Goal: Register for event/course

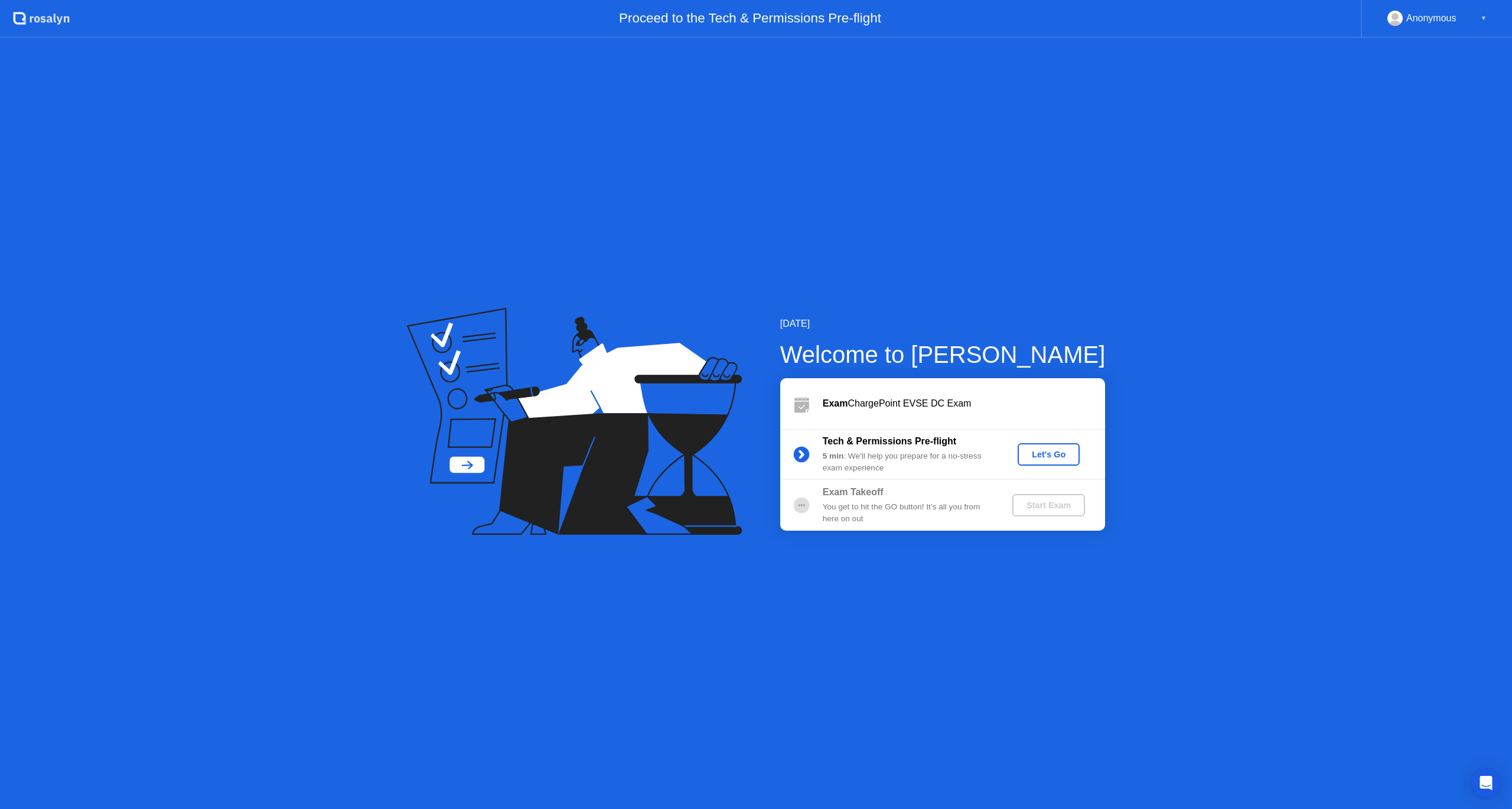
click at [1040, 452] on div "Let's Go" at bounding box center [1048, 454] width 53 height 9
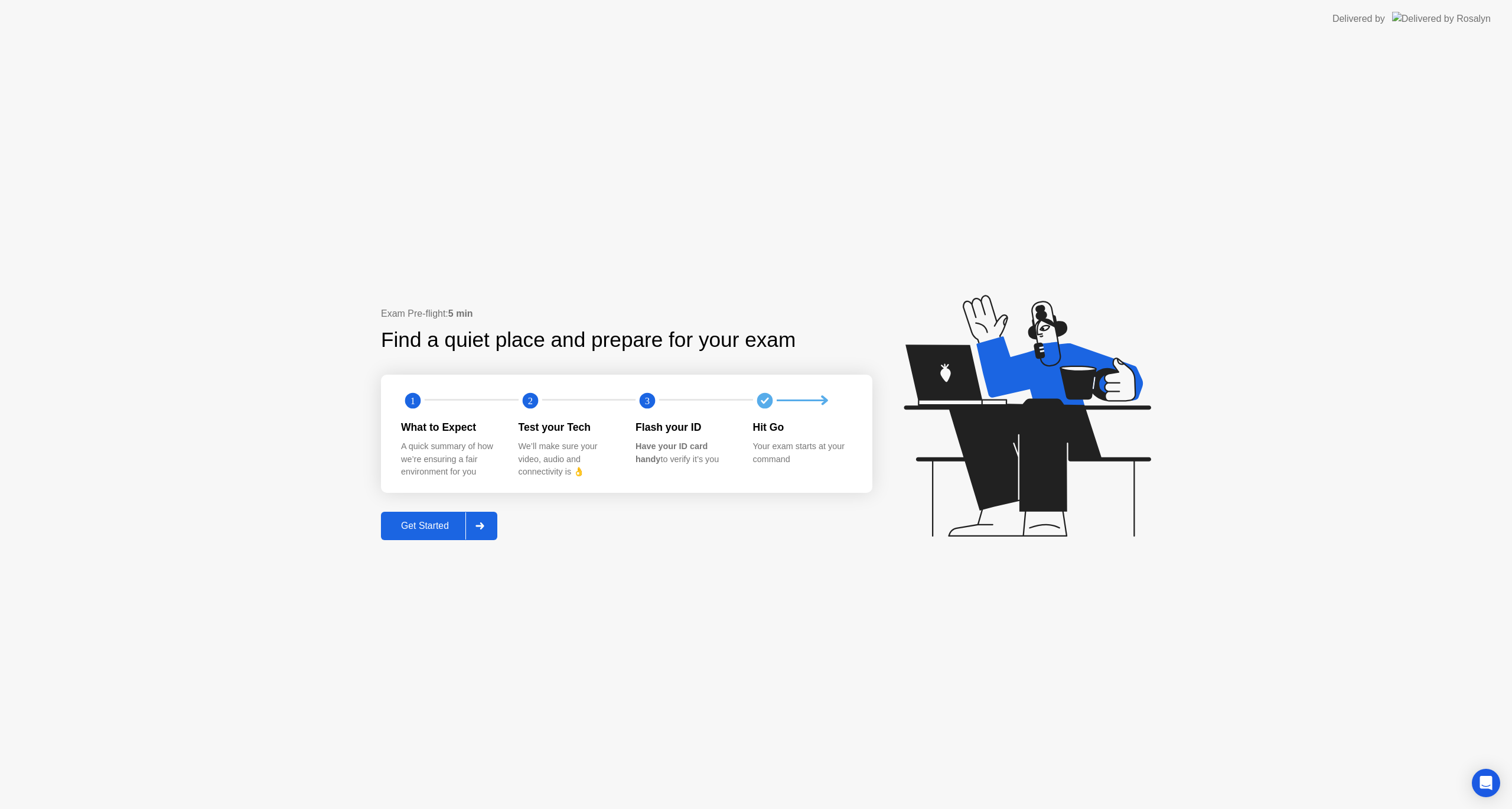
click at [424, 521] on div "Get Started" at bounding box center [425, 526] width 81 height 11
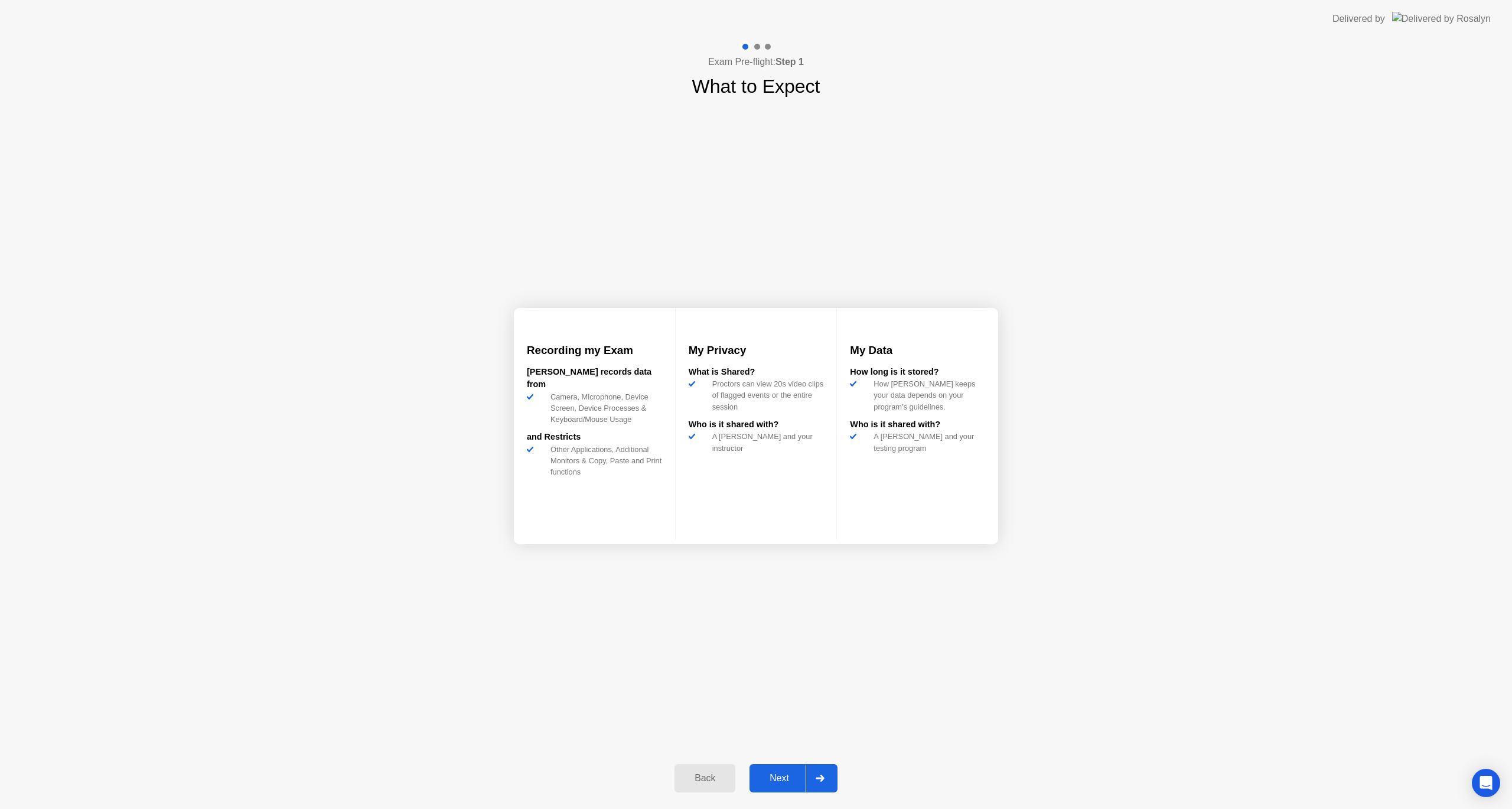
click at [778, 769] on button "Next" at bounding box center [794, 778] width 88 height 28
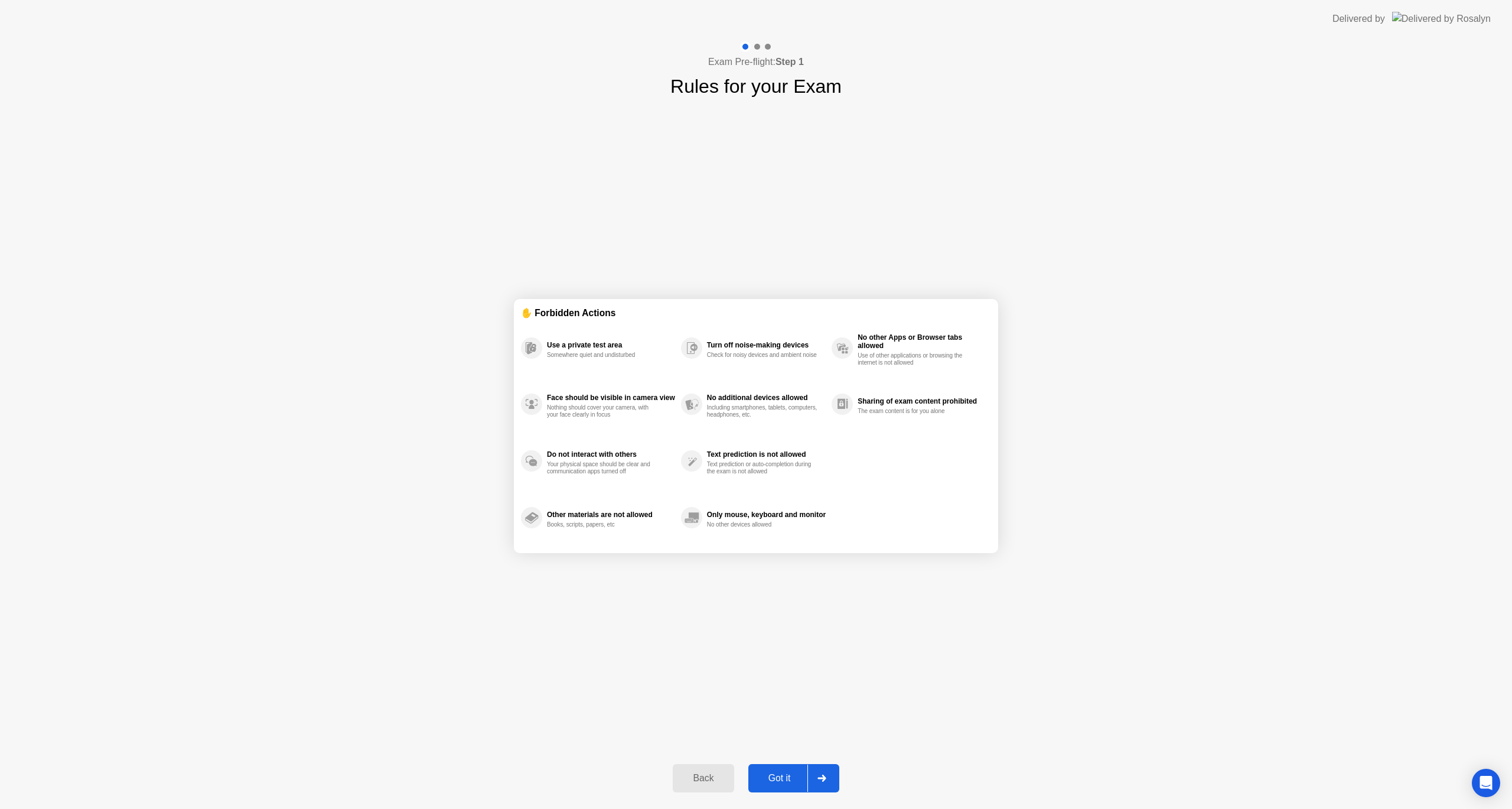
click at [804, 769] on button "Got it" at bounding box center [794, 778] width 91 height 28
select select "Available cameras"
select select "Available speakers"
select select "Available microphones"
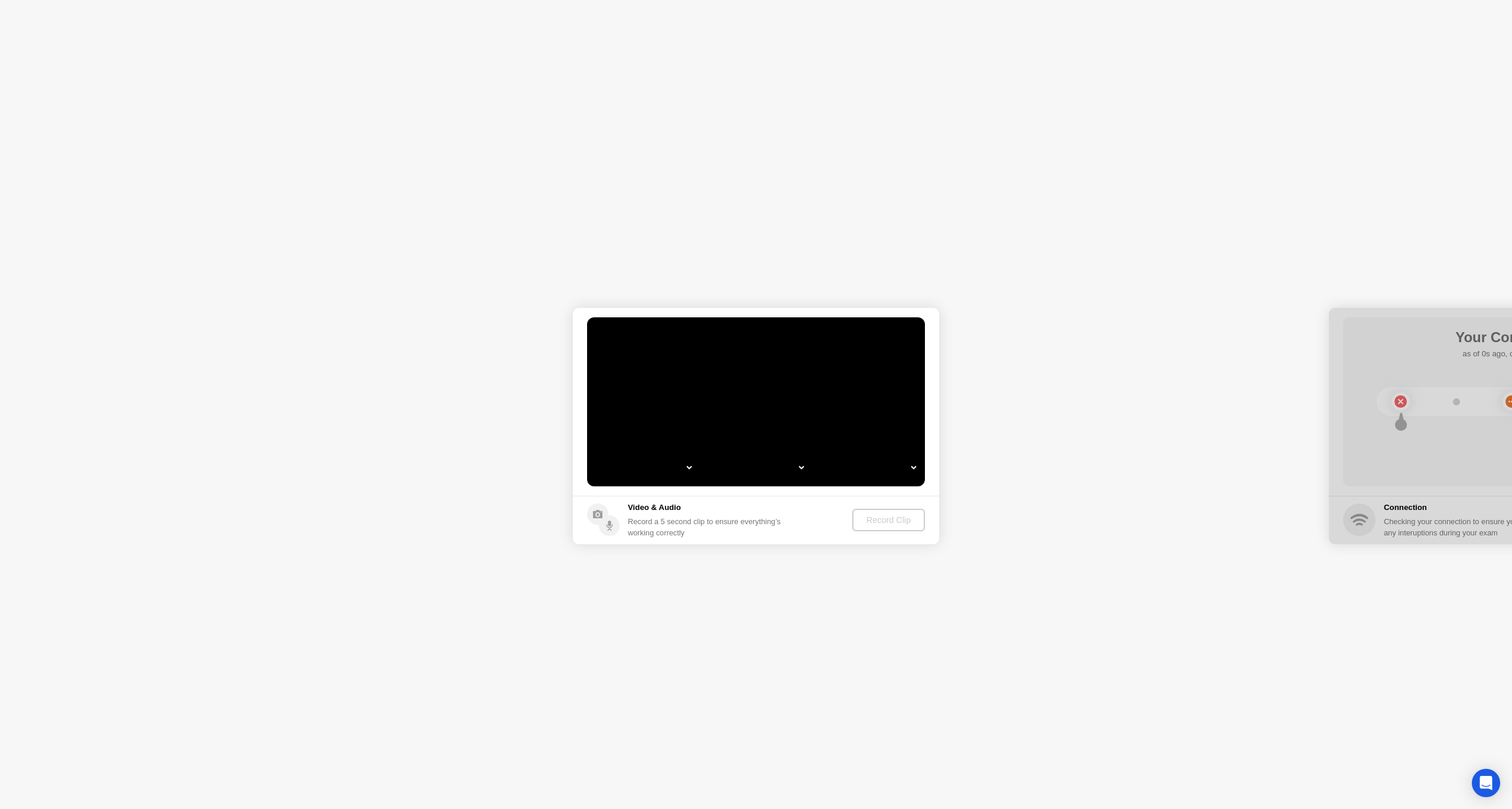
select select "**********"
select select "*******"
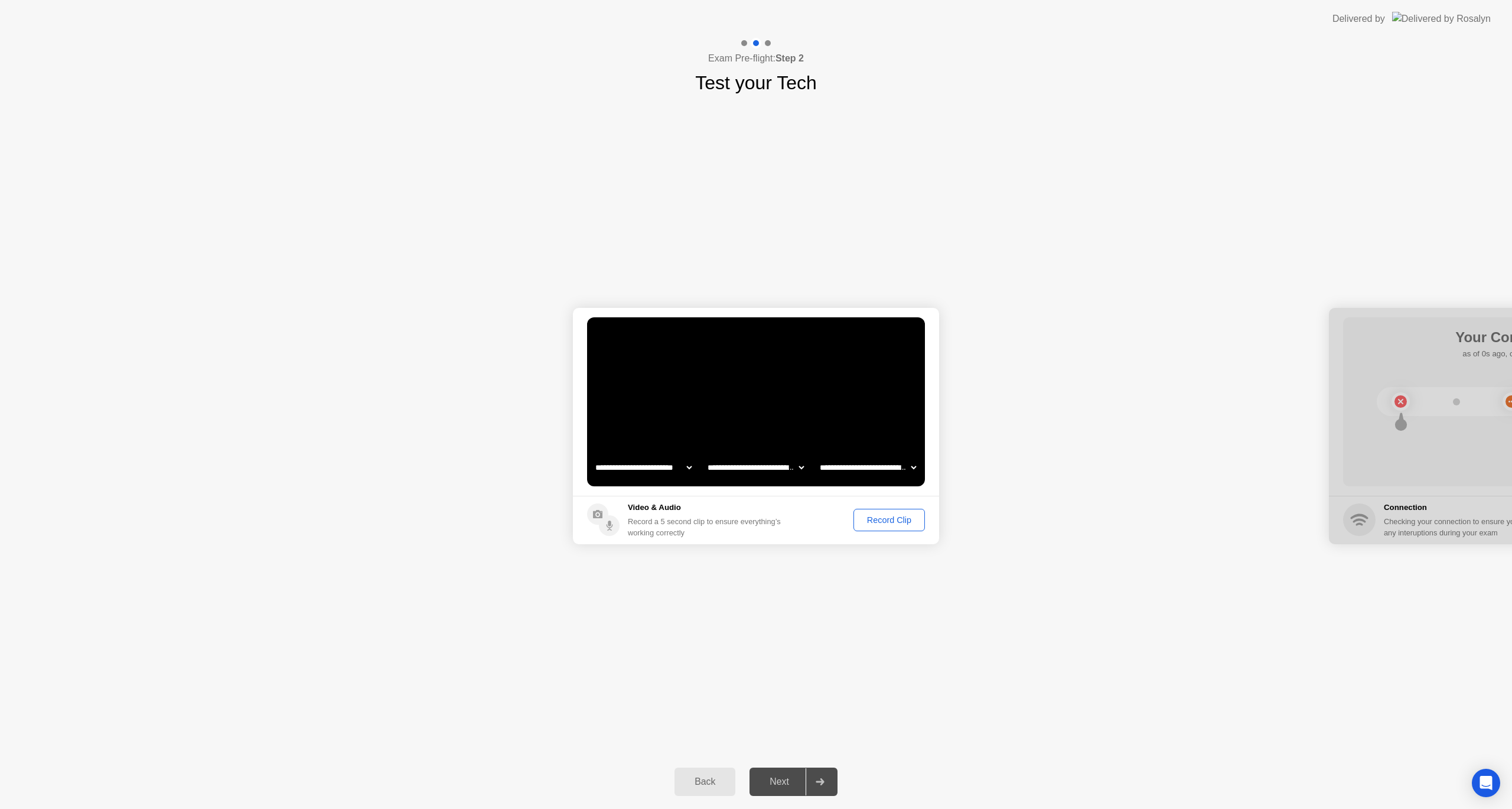
click at [887, 529] on button "Record Clip" at bounding box center [889, 520] width 72 height 23
click at [813, 520] on div "Replay Clip" at bounding box center [824, 519] width 77 height 9
click at [782, 776] on div "Next" at bounding box center [779, 781] width 53 height 11
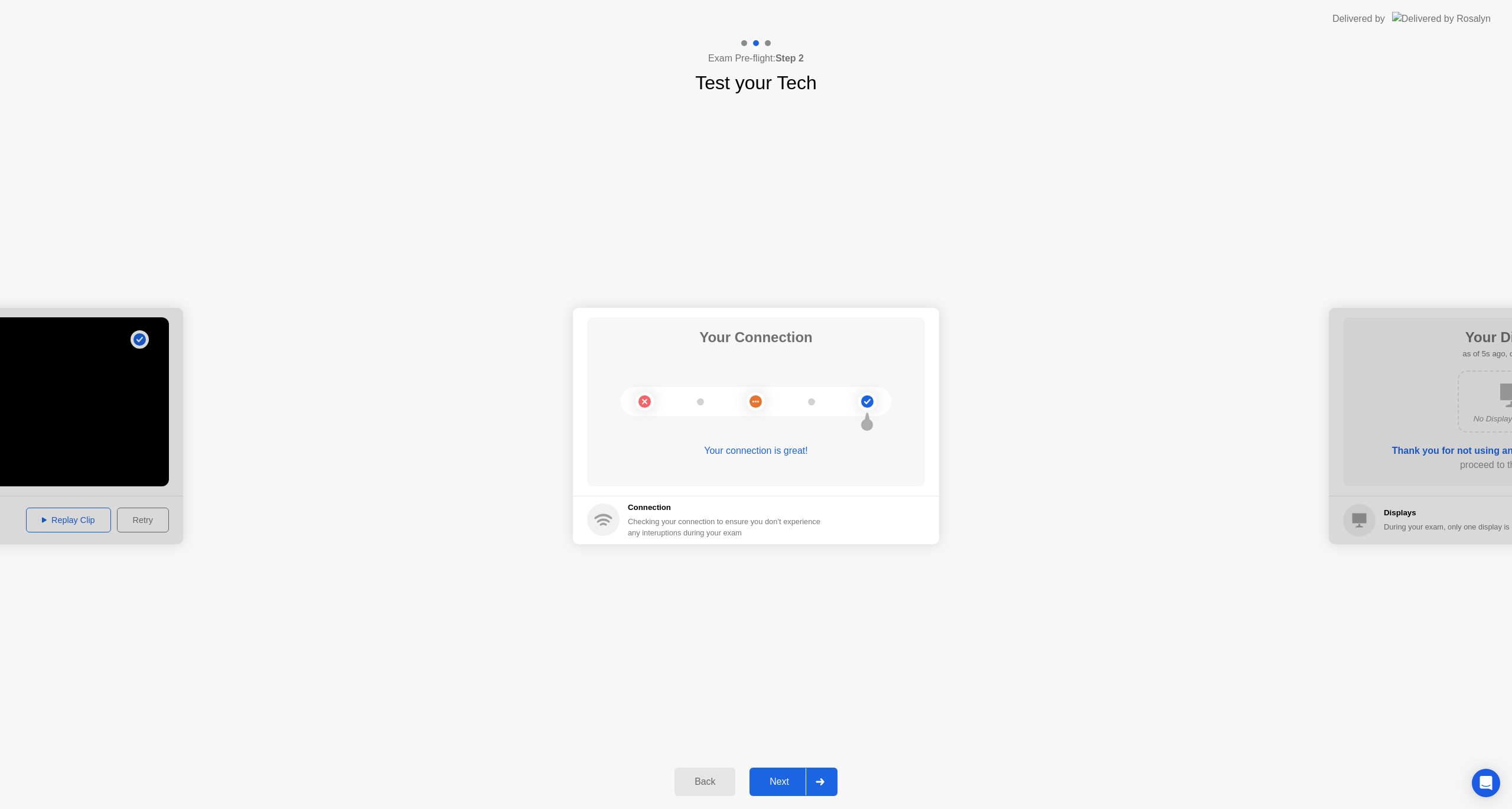
drag, startPoint x: 794, startPoint y: 789, endPoint x: 795, endPoint y: 778, distance: 11.0
click at [794, 788] on button "Next" at bounding box center [794, 782] width 88 height 28
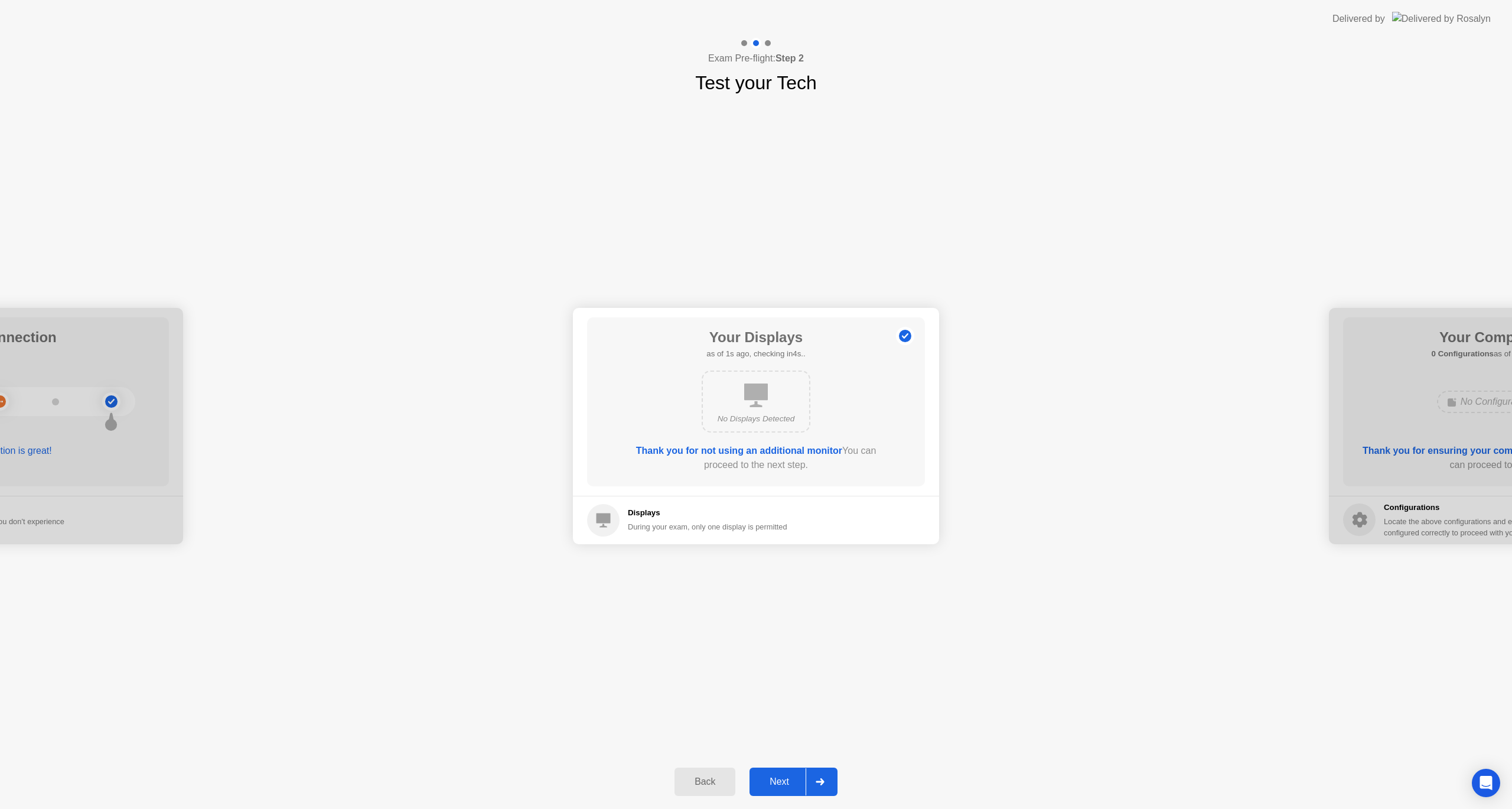
click at [792, 780] on div "Next" at bounding box center [779, 781] width 53 height 11
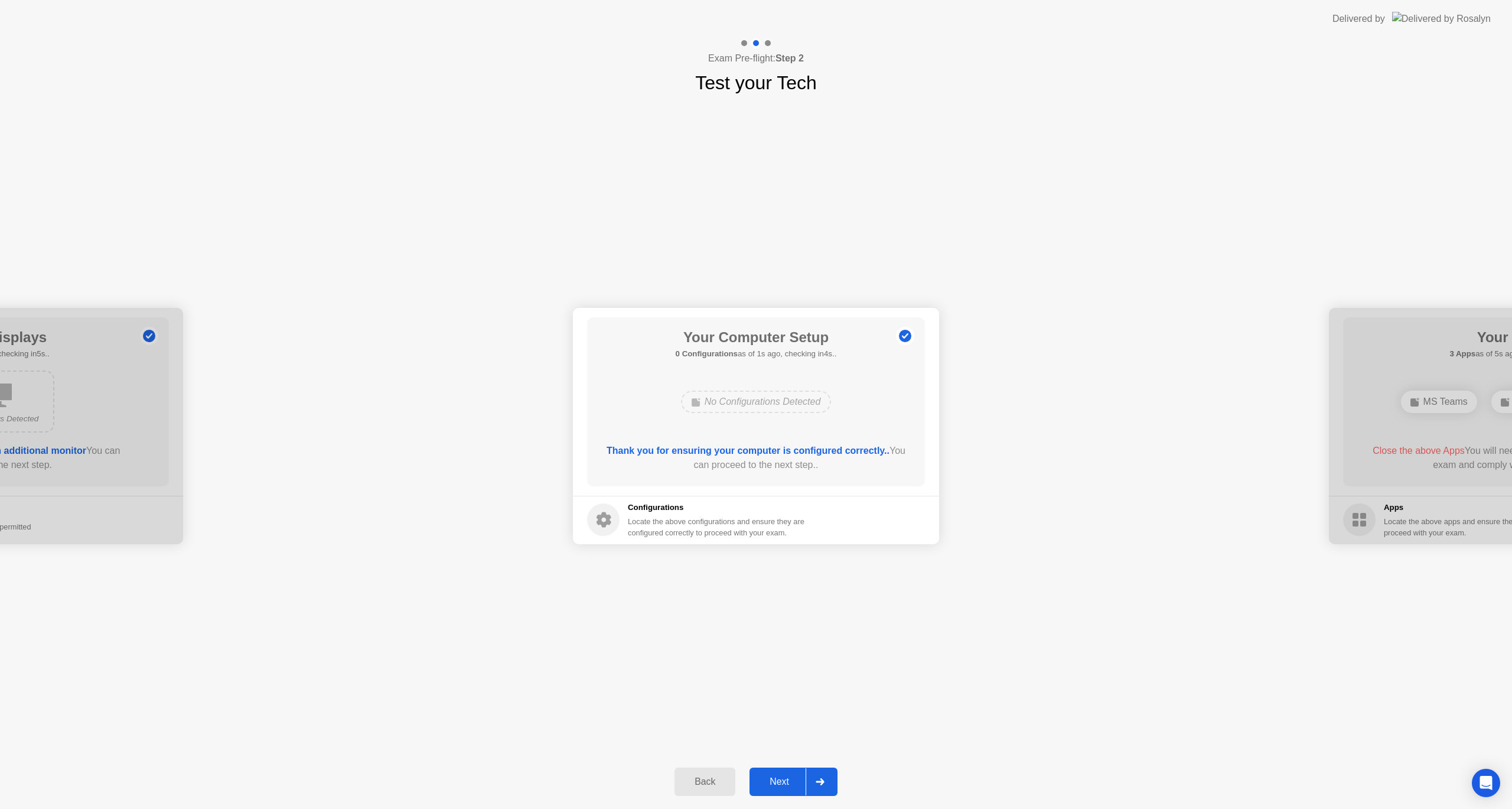
click at [789, 778] on div "Next" at bounding box center [779, 781] width 53 height 11
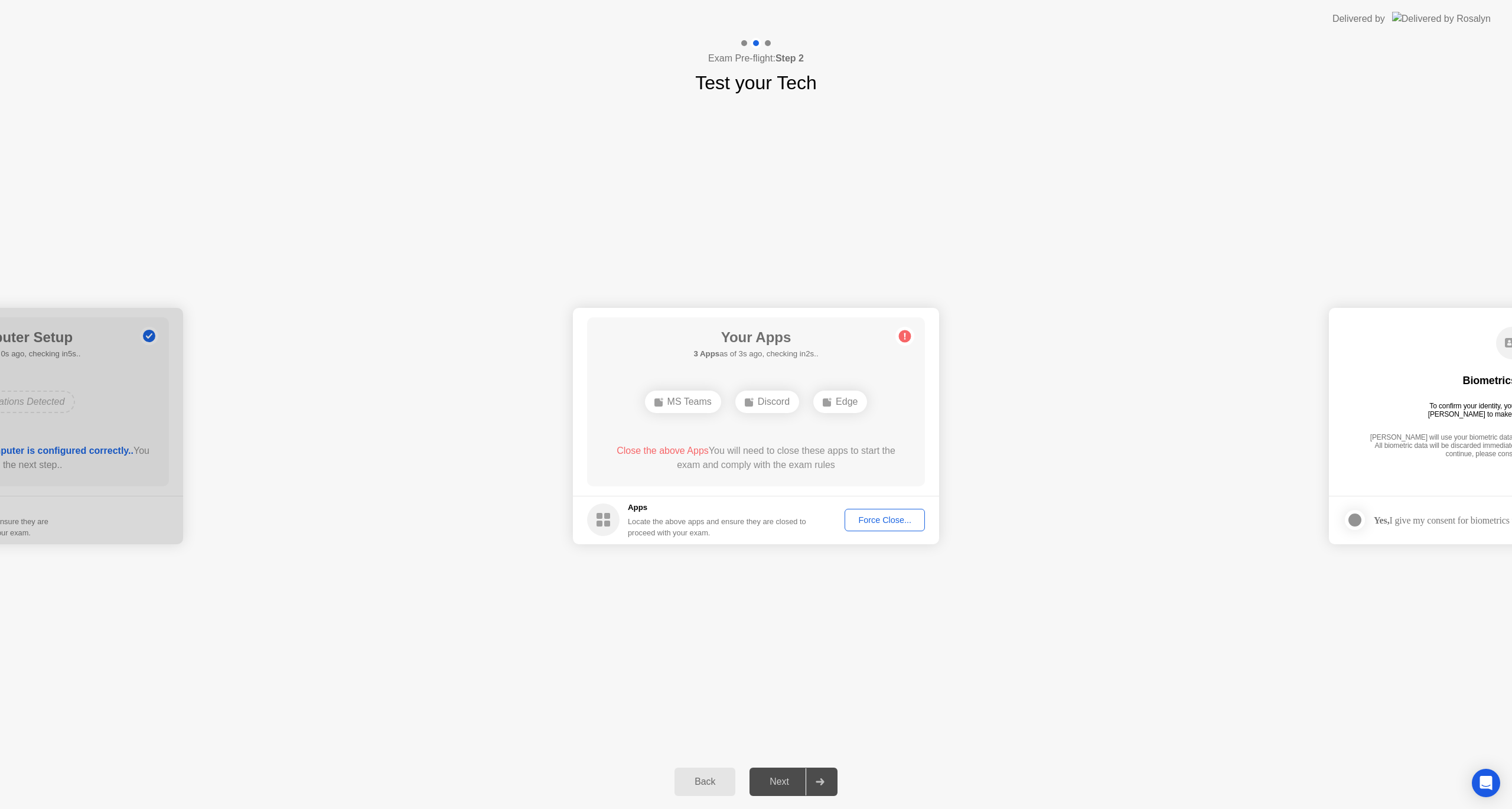
click at [880, 523] on div "Force Close..." at bounding box center [884, 519] width 72 height 9
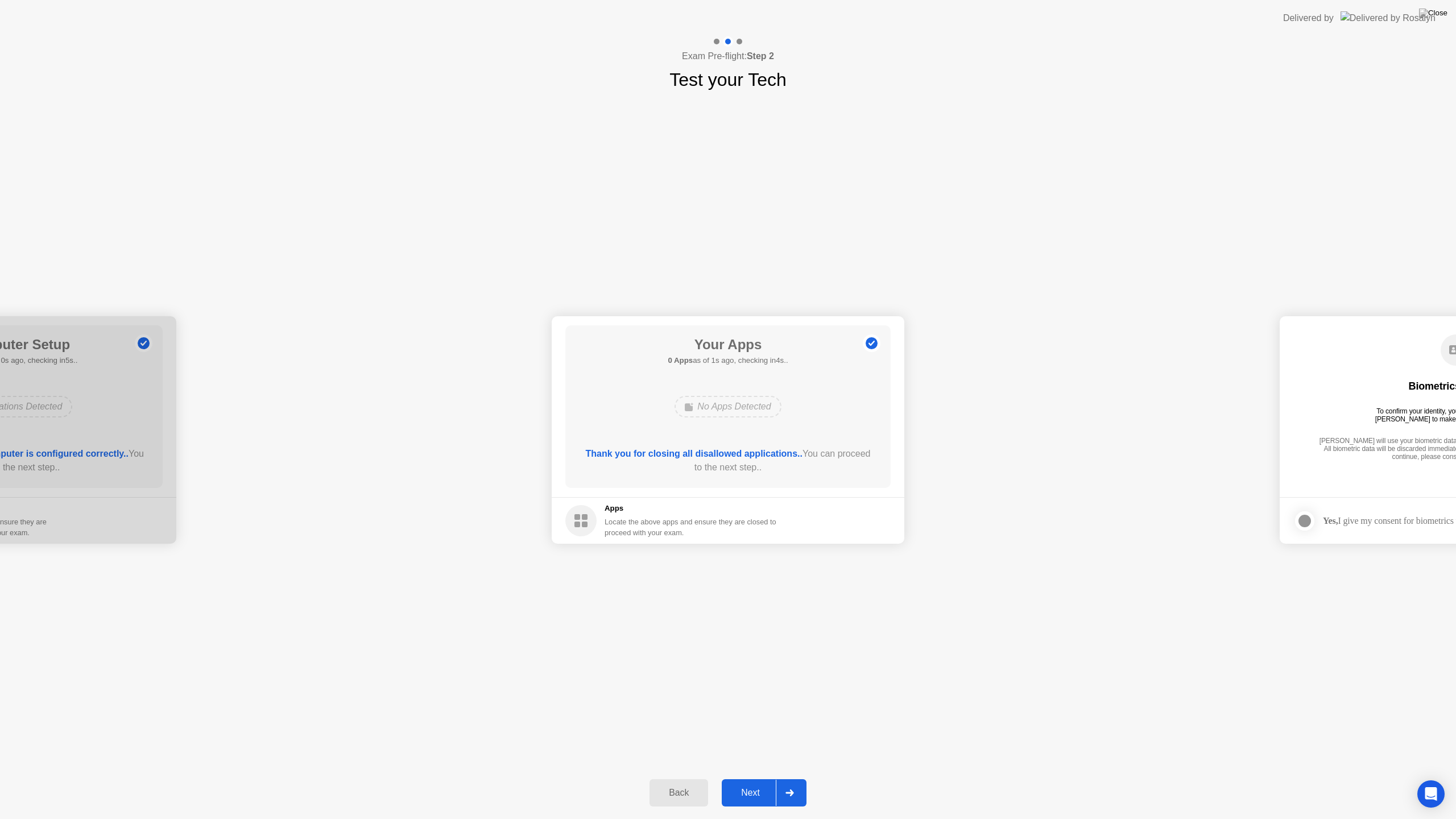
click at [755, 778] on div "Next" at bounding box center [751, 792] width 51 height 10
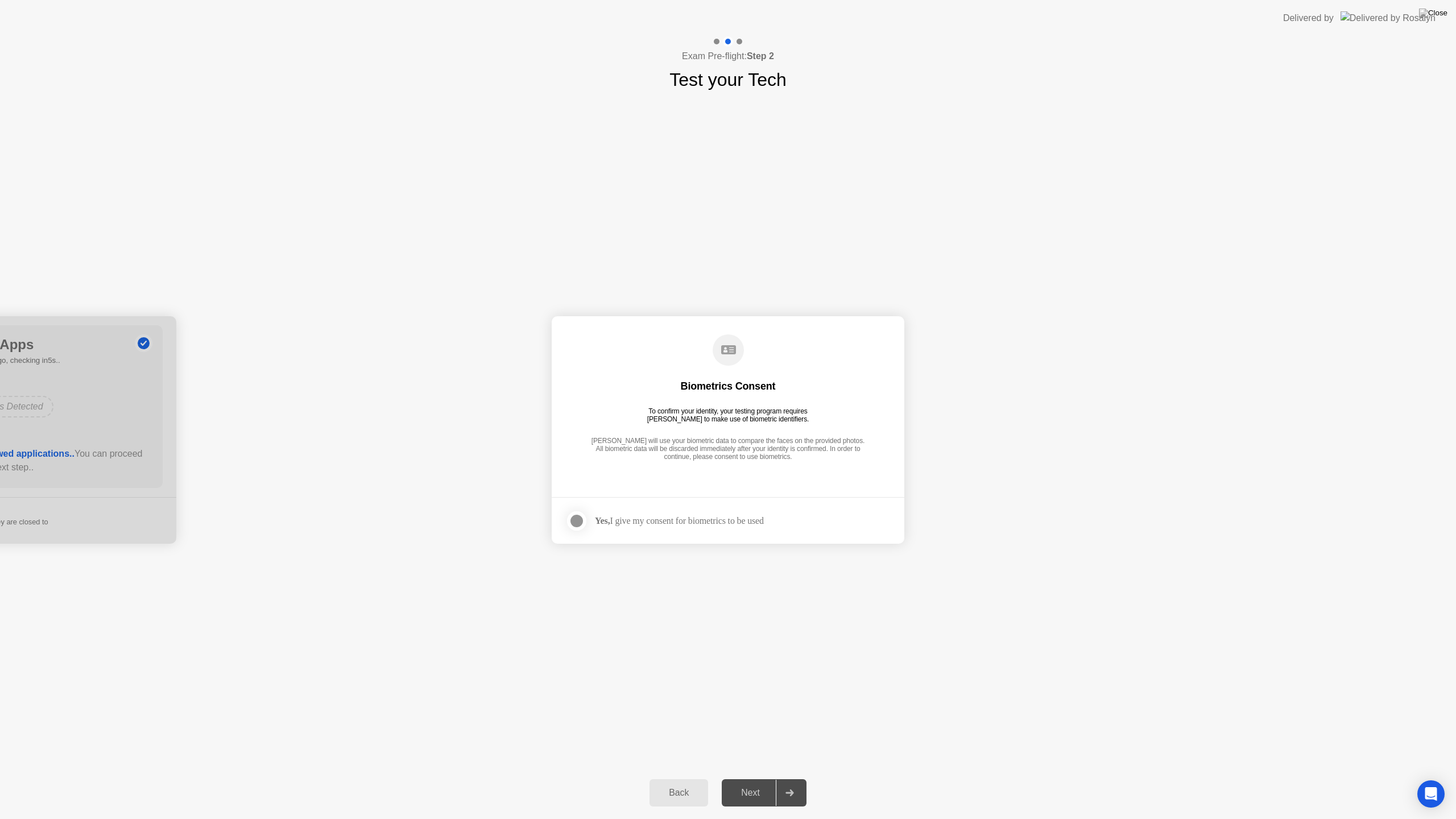
click at [587, 519] on label at bounding box center [580, 520] width 29 height 23
click at [740, 778] on button "Next" at bounding box center [764, 793] width 85 height 27
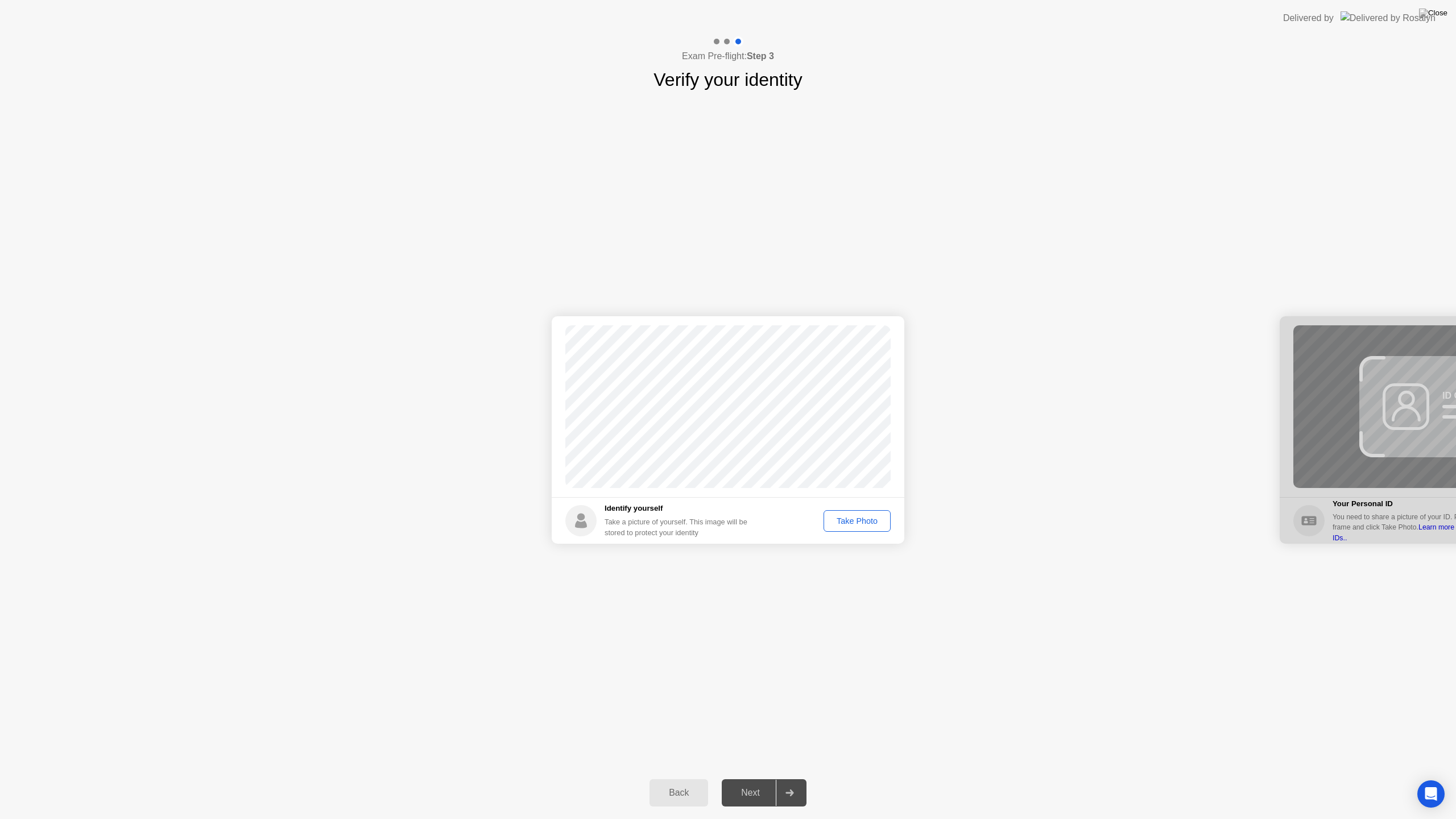
click at [861, 523] on div "Take Photo" at bounding box center [857, 520] width 59 height 9
click at [763, 778] on div "Next" at bounding box center [751, 792] width 51 height 10
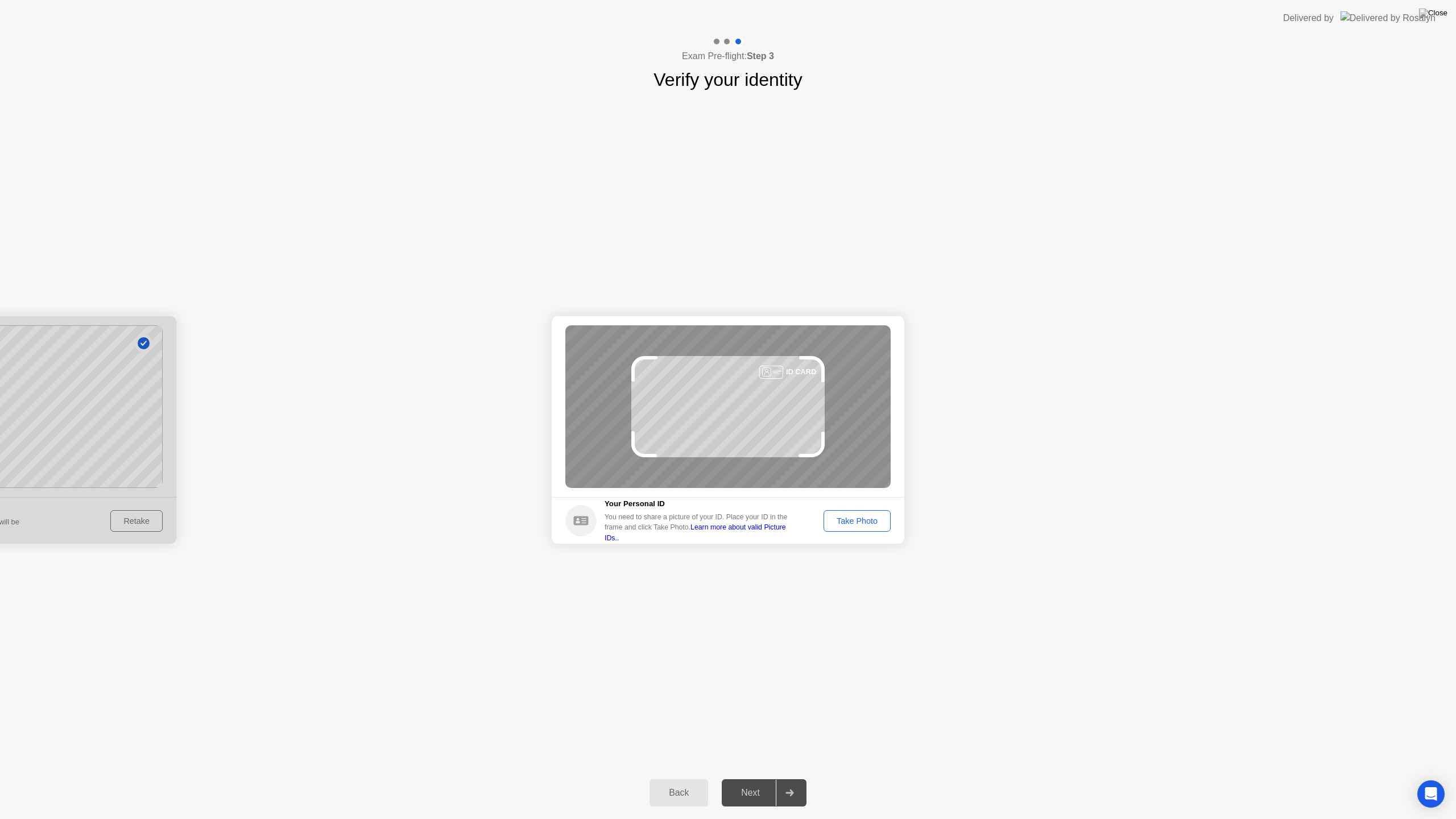
click at [846, 521] on div "Take Photo" at bounding box center [857, 520] width 59 height 9
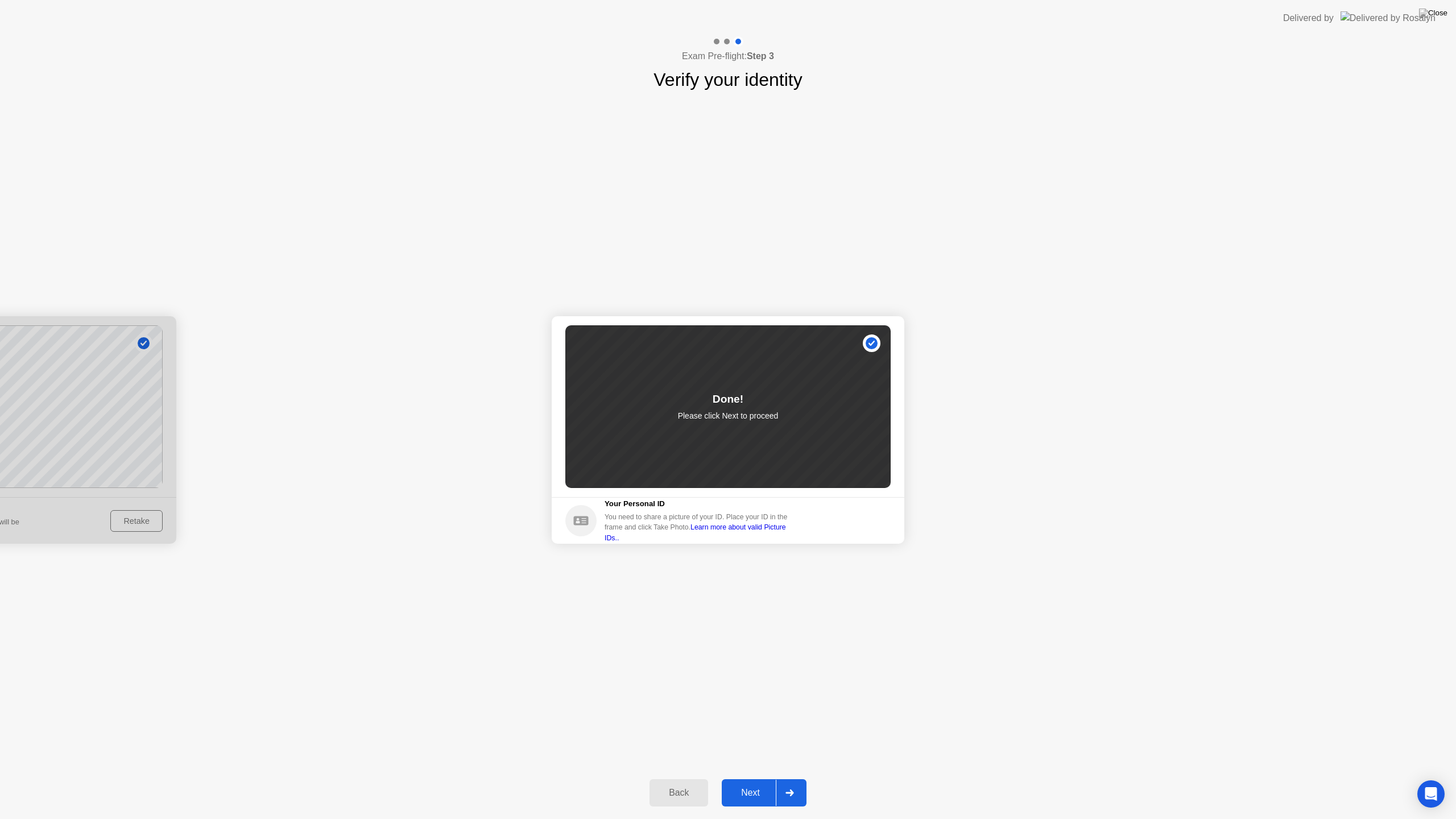
click at [743, 778] on div "Next" at bounding box center [751, 792] width 51 height 10
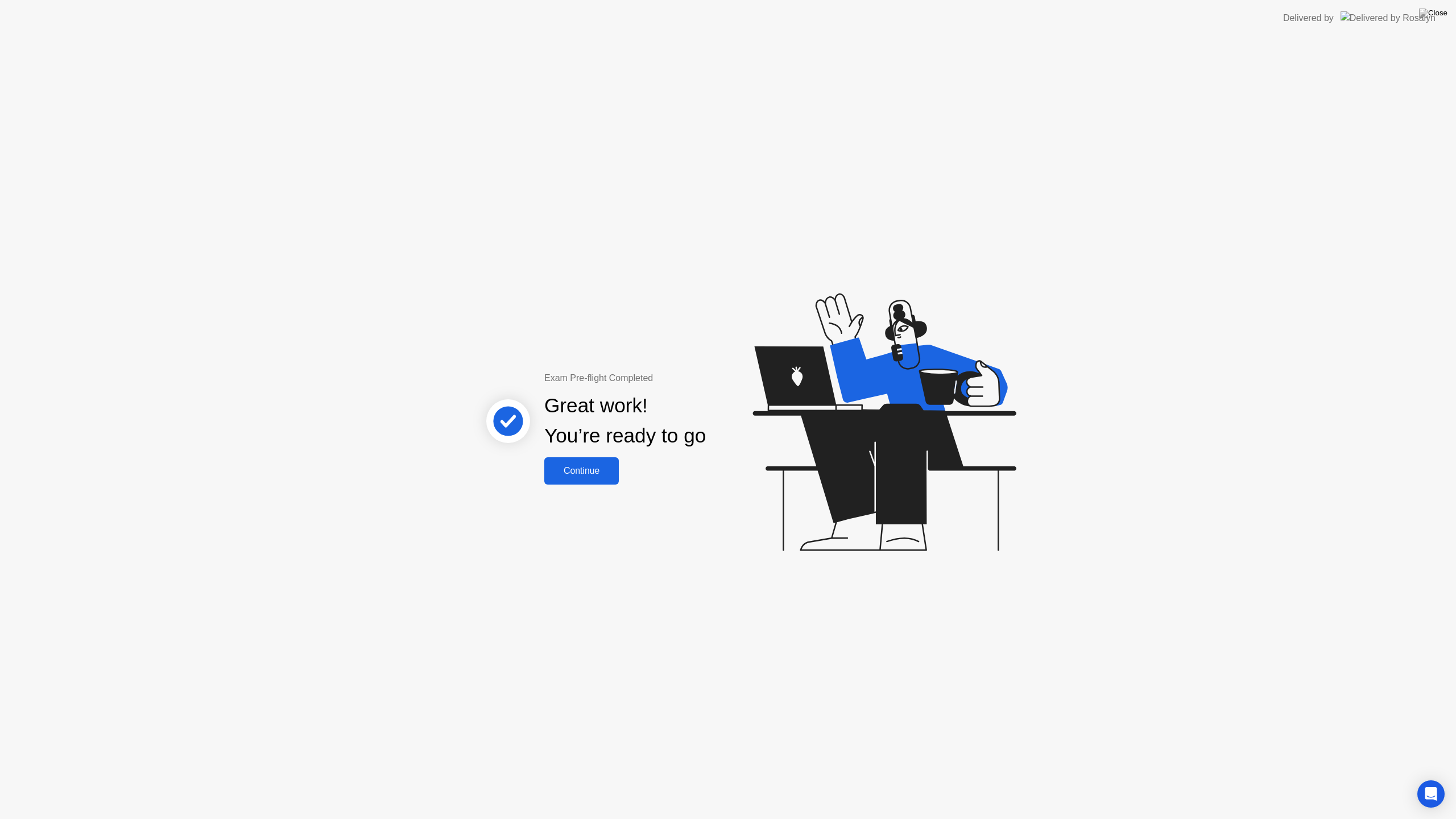
click at [582, 466] on div "Continue" at bounding box center [581, 470] width 68 height 10
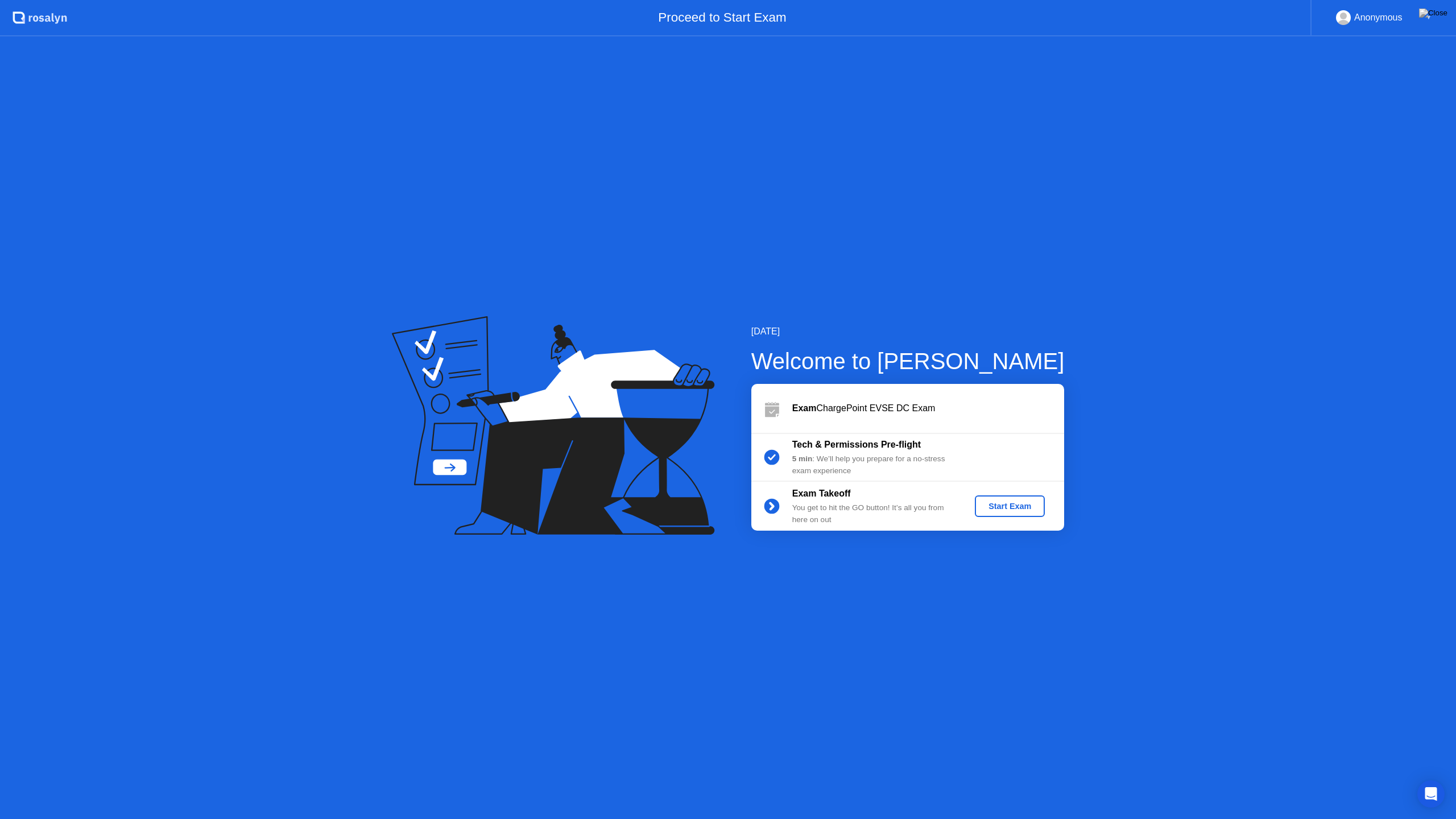
click at [1000, 504] on div "Start Exam" at bounding box center [1010, 506] width 61 height 9
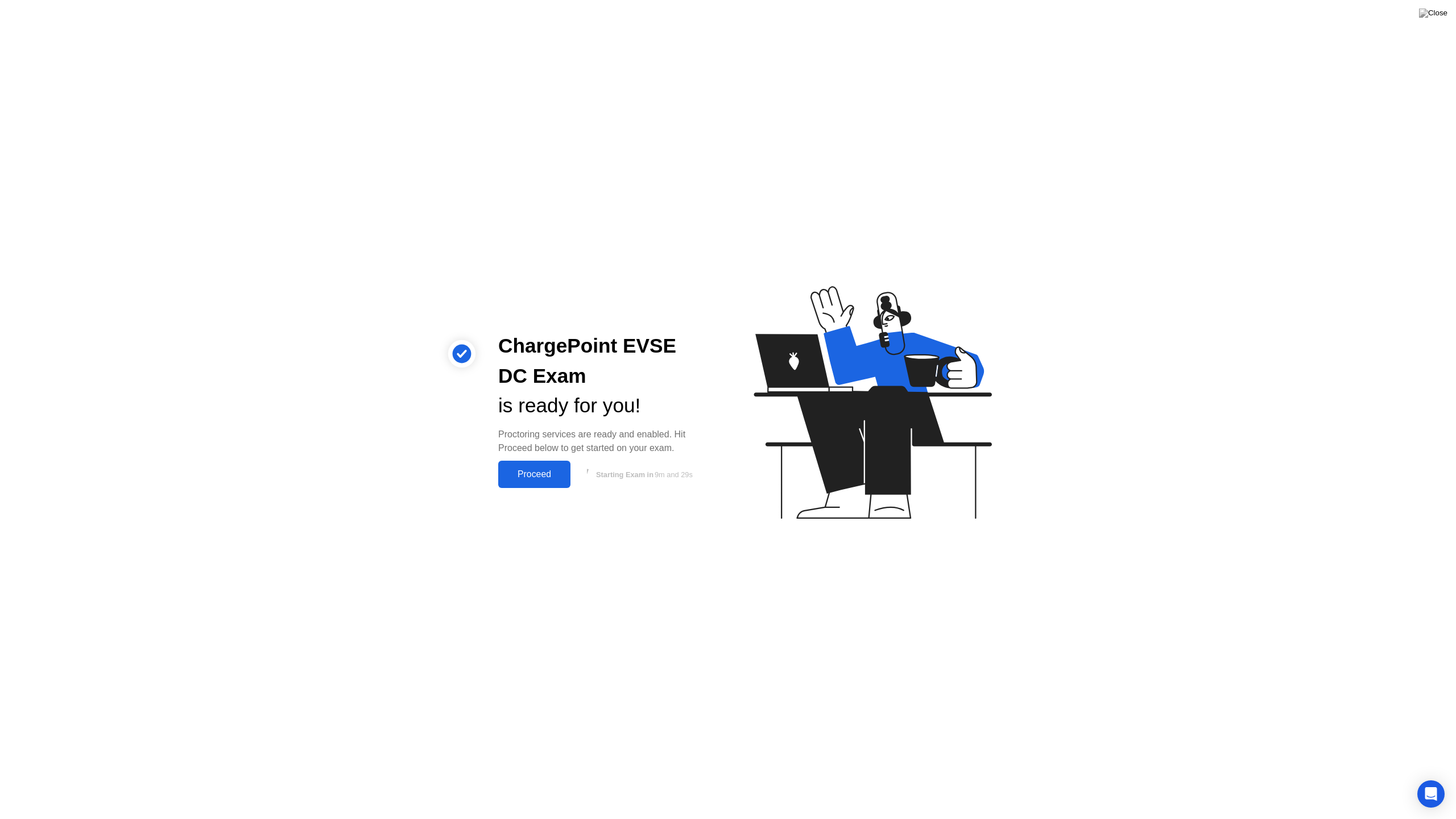
click at [525, 479] on div "Proceed" at bounding box center [535, 474] width 66 height 10
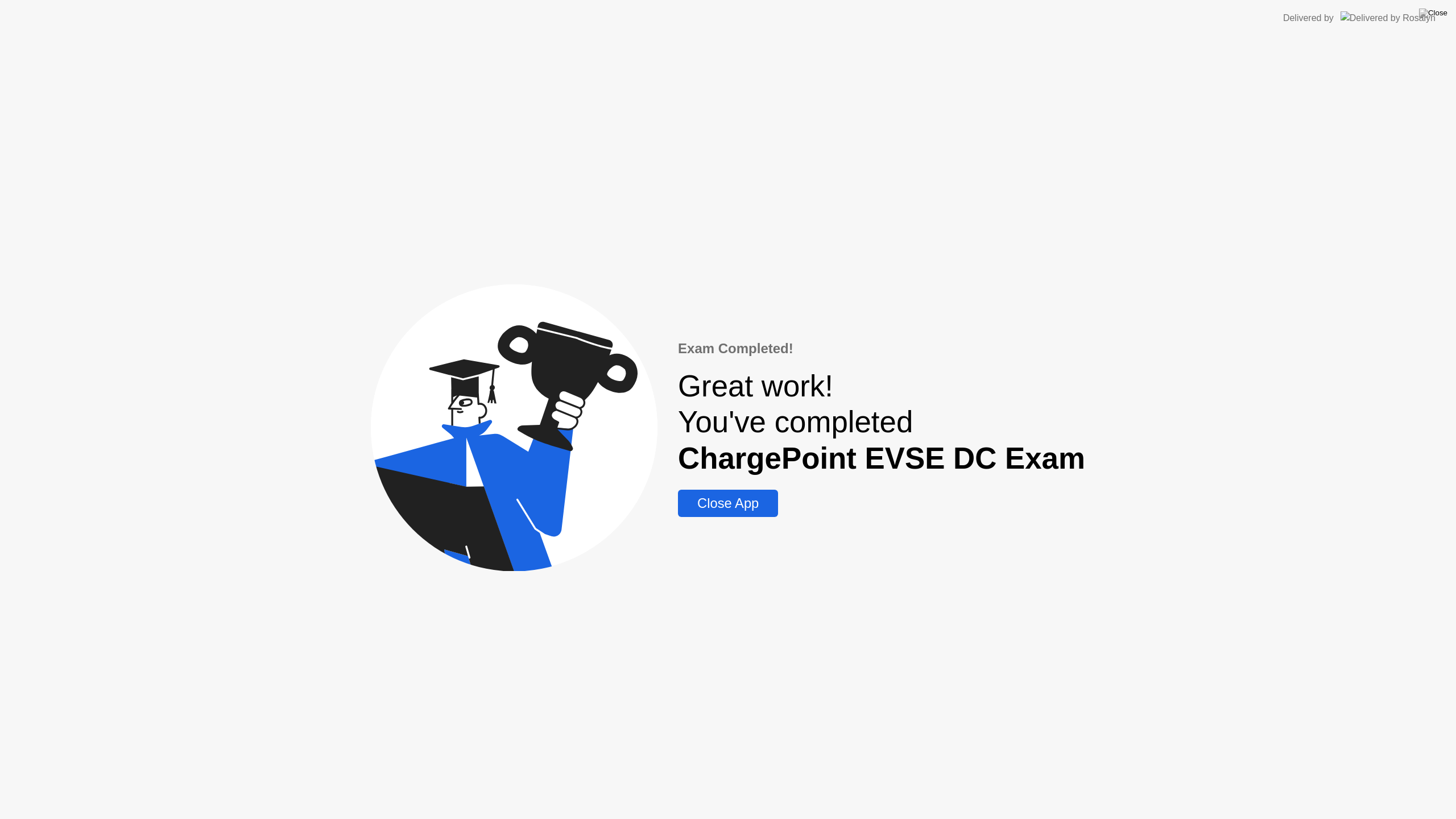
click at [718, 496] on div "Close App" at bounding box center [728, 503] width 93 height 16
